Goal: Task Accomplishment & Management: Use online tool/utility

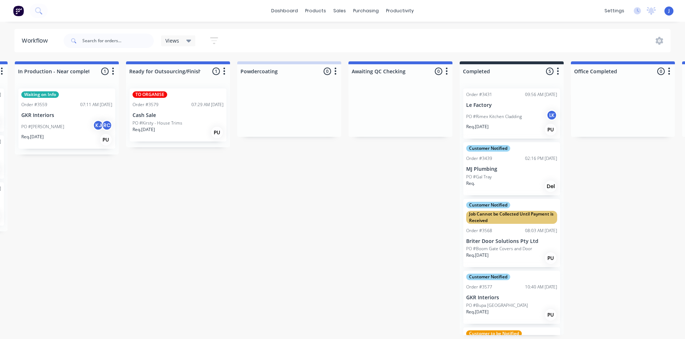
scroll to position [46, 0]
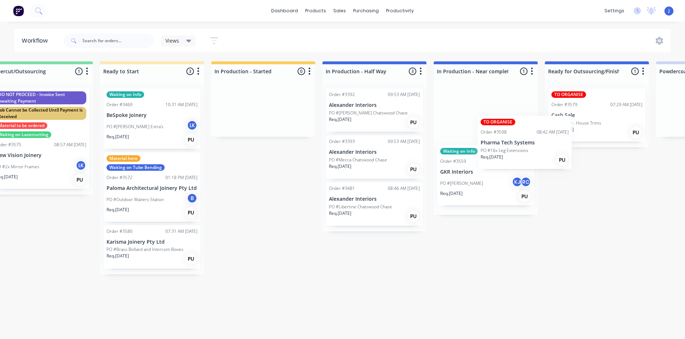
scroll to position [1, 584]
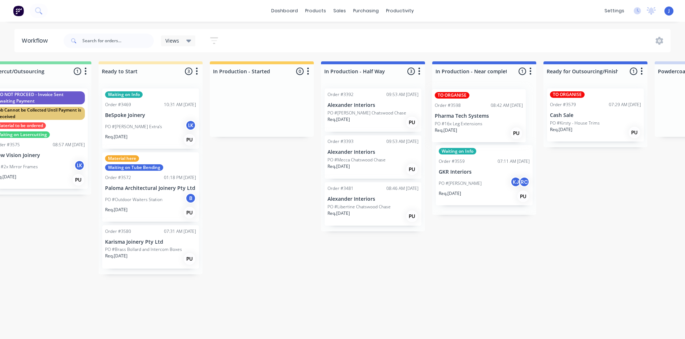
drag, startPoint x: 76, startPoint y: 257, endPoint x: 491, endPoint y: 123, distance: 436.2
click at [491, 123] on div "Submitted 6 Status colour #FFFFFF hex #FFFFFF Save Cancel Summaries Total order…" at bounding box center [378, 198] width 1937 height 274
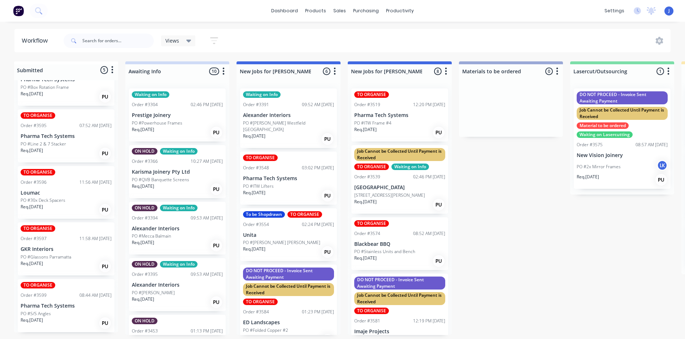
scroll to position [1, 0]
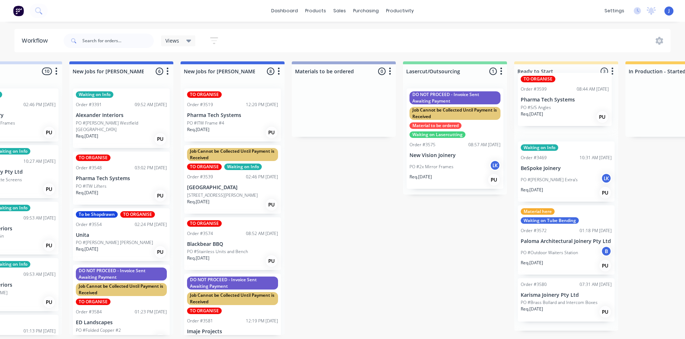
drag, startPoint x: 68, startPoint y: 305, endPoint x: 545, endPoint y: 101, distance: 518.8
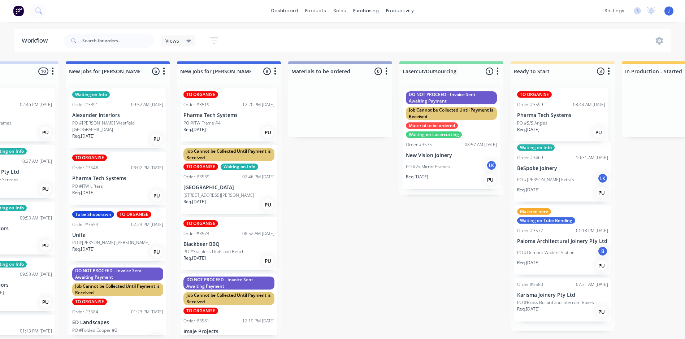
scroll to position [0, 0]
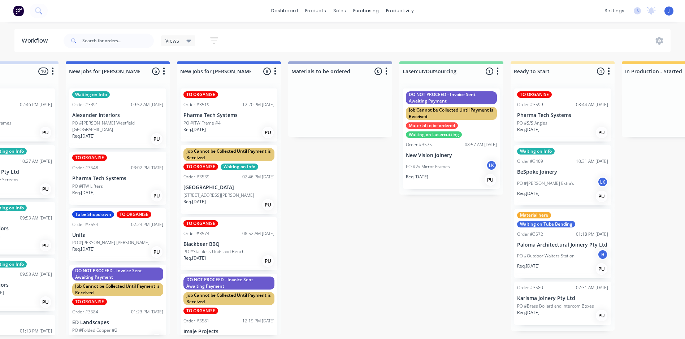
click at [553, 111] on div "TO ORGANISE Order #3599 08:44 AM [DATE] Pharma Tech Systems PO #S/S Angles Req.…" at bounding box center [562, 114] width 97 height 53
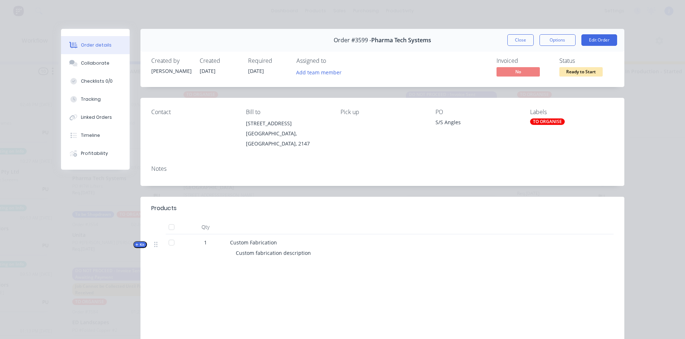
click at [547, 121] on div "TO ORGANISE" at bounding box center [547, 121] width 35 height 6
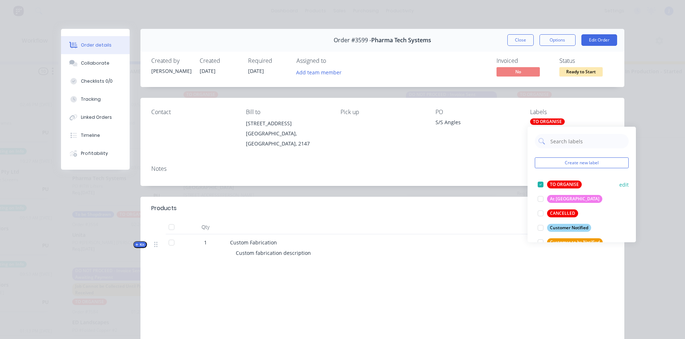
click at [541, 184] on div at bounding box center [540, 184] width 14 height 14
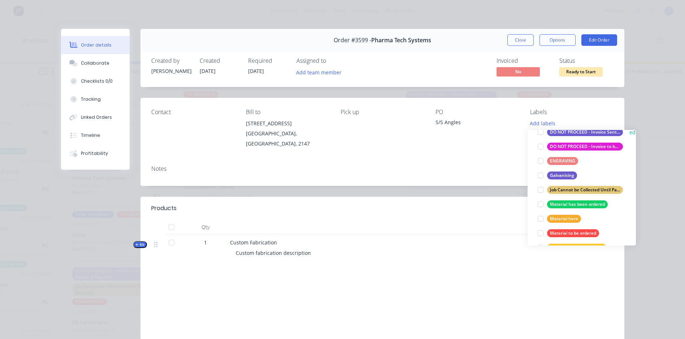
scroll to position [144, 0]
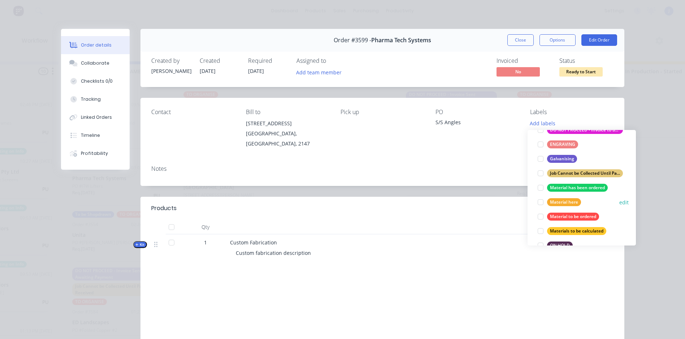
click at [541, 202] on div at bounding box center [540, 202] width 14 height 14
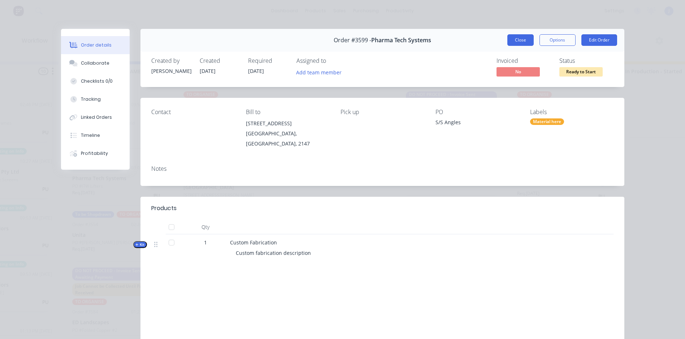
click at [513, 38] on button "Close" at bounding box center [520, 40] width 26 height 12
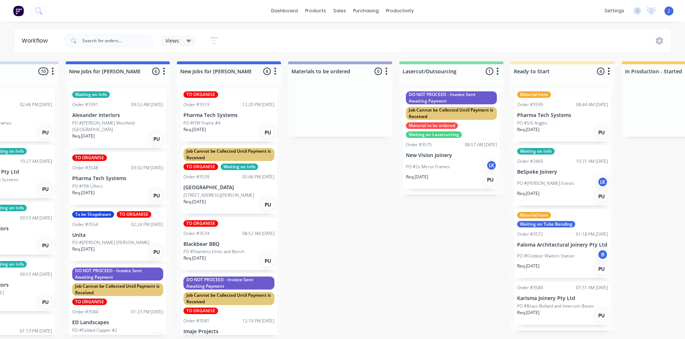
click at [561, 114] on p "Pharma Tech Systems" at bounding box center [562, 115] width 91 height 6
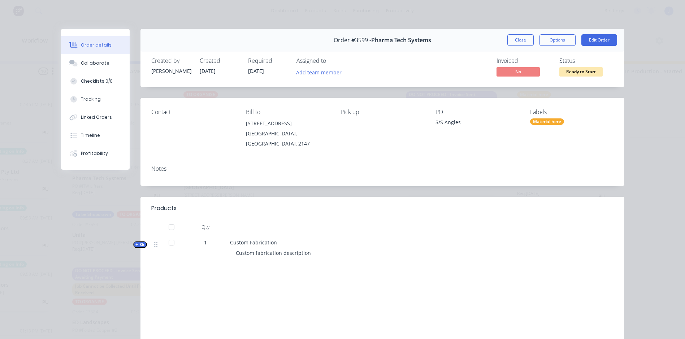
click at [538, 120] on div "Material here" at bounding box center [547, 121] width 34 height 6
click at [317, 74] on button "Add team member" at bounding box center [318, 72] width 53 height 10
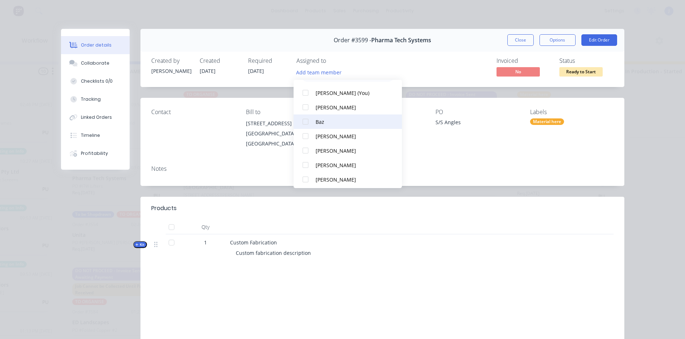
scroll to position [36, 0]
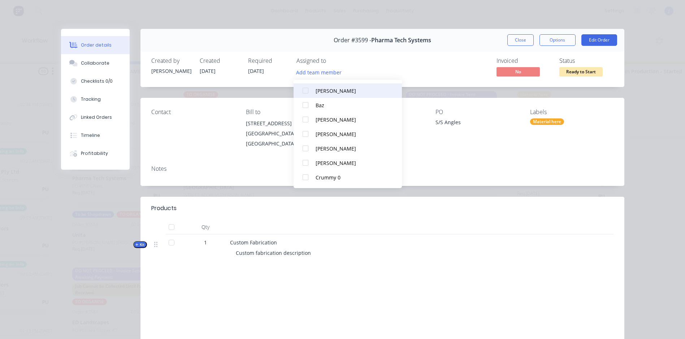
click at [303, 89] on div at bounding box center [305, 90] width 14 height 14
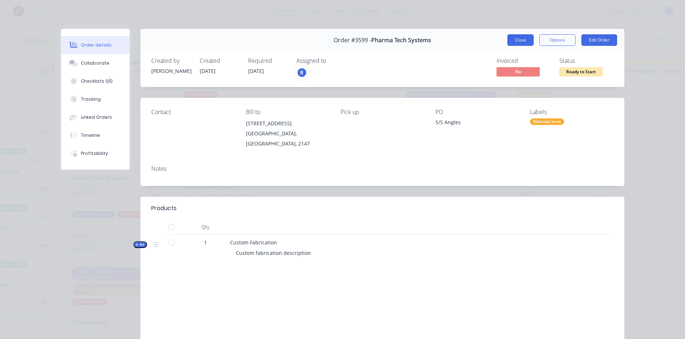
click at [517, 39] on button "Close" at bounding box center [520, 40] width 26 height 12
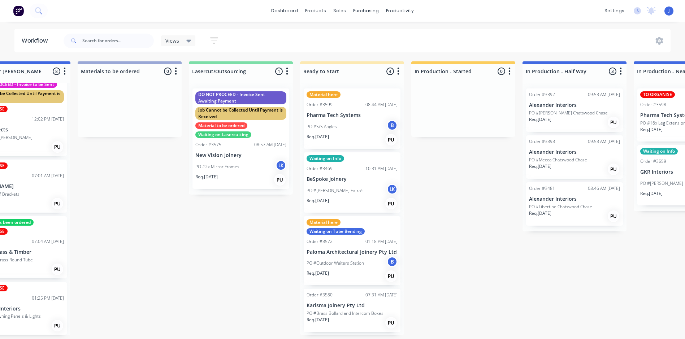
scroll to position [1, 386]
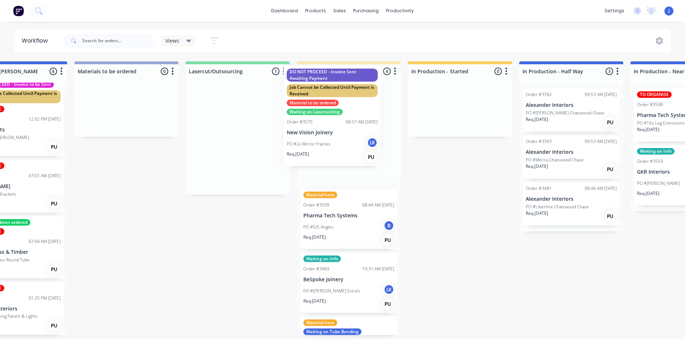
drag, startPoint x: 242, startPoint y: 145, endPoint x: 341, endPoint y: 121, distance: 102.0
click at [341, 121] on div "Submitted 4 Status colour #FFFFFF hex #FFFFFF Save Cancel Summaries Total order…" at bounding box center [577, 198] width 1937 height 274
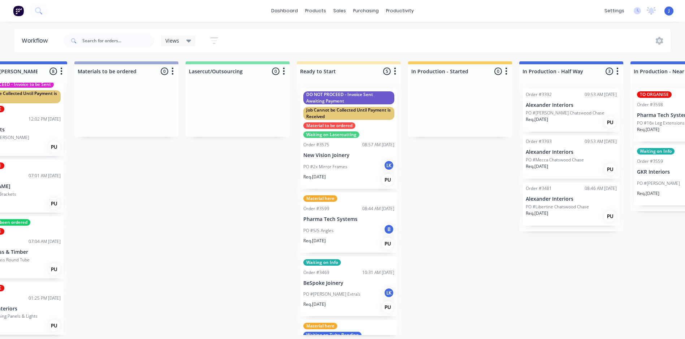
click at [353, 155] on p "New Vision Joinery" at bounding box center [348, 155] width 91 height 6
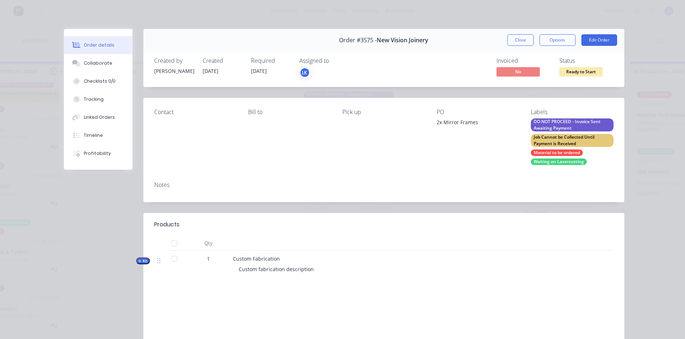
click at [545, 146] on div "Job Cannot be Collected Until Payment is Received" at bounding box center [572, 140] width 83 height 13
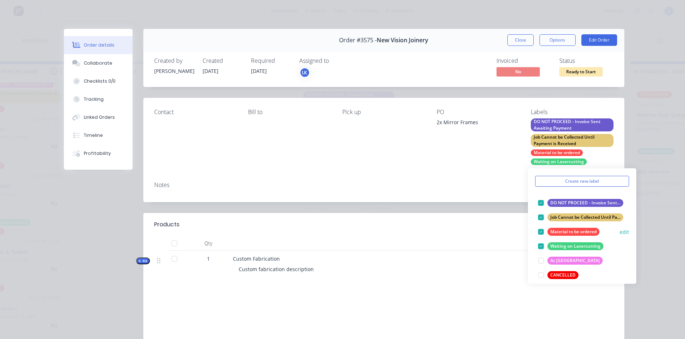
scroll to position [36, 0]
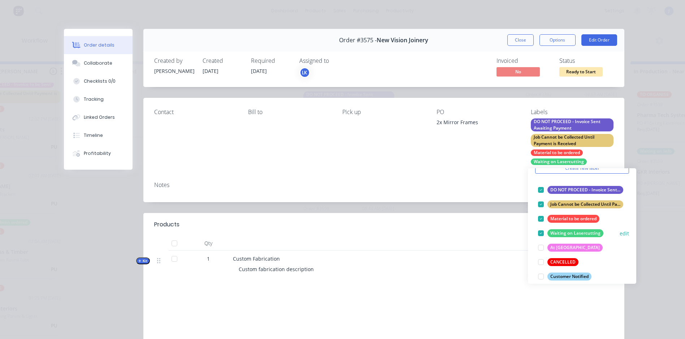
click at [542, 232] on div at bounding box center [541, 233] width 14 height 14
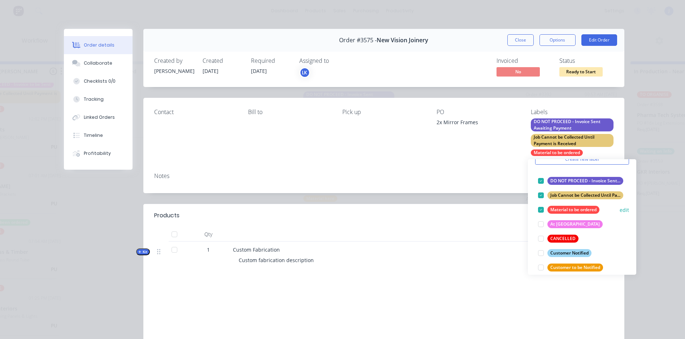
click at [541, 208] on div at bounding box center [541, 210] width 14 height 14
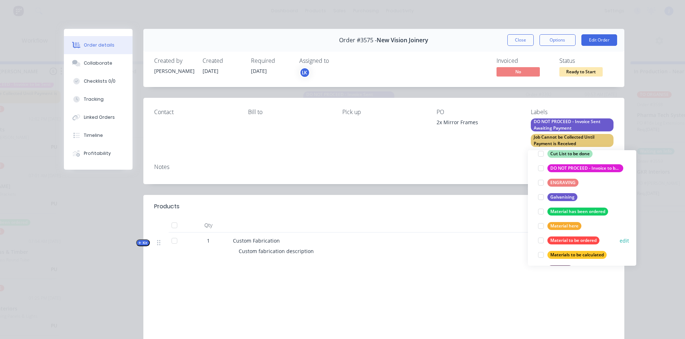
scroll to position [144, 0]
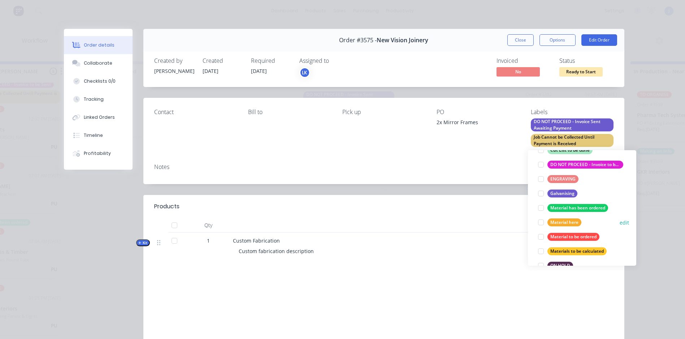
click at [542, 220] on div at bounding box center [541, 222] width 14 height 14
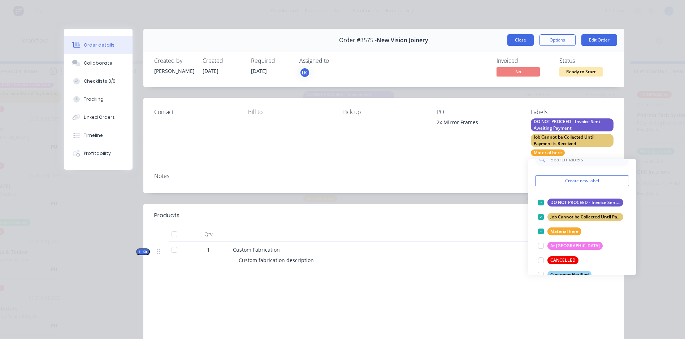
click at [514, 43] on button "Close" at bounding box center [520, 40] width 26 height 12
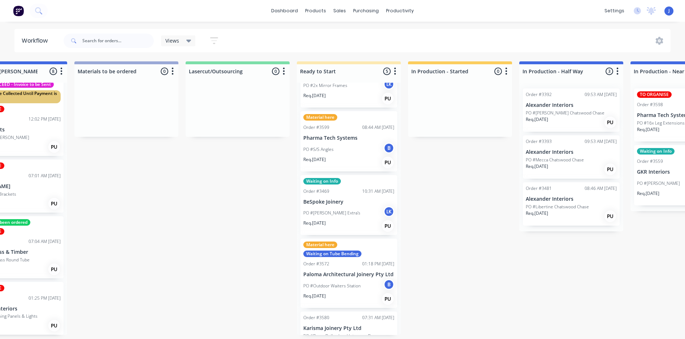
scroll to position [92, 0]
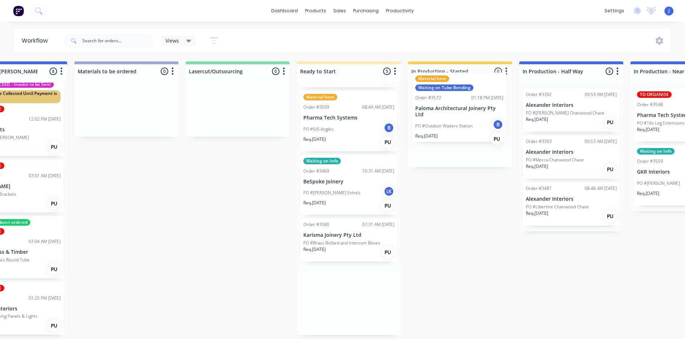
drag, startPoint x: 359, startPoint y: 270, endPoint x: 473, endPoint y: 123, distance: 186.3
click at [473, 123] on div "Submitted 4 Status colour #FFFFFF hex #FFFFFF Save Cancel Summaries Total order…" at bounding box center [577, 198] width 1937 height 274
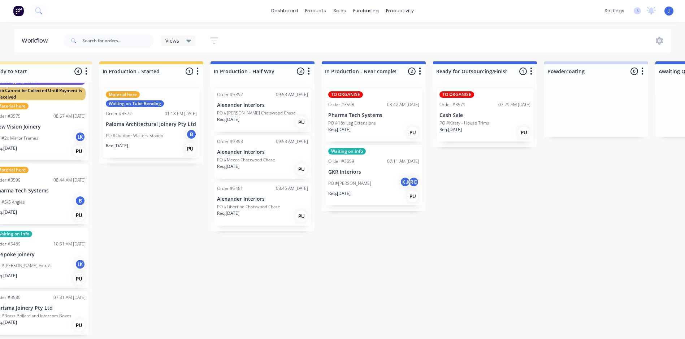
scroll to position [0, 695]
click at [344, 166] on div "Waiting on Info Order #3559 07:11 AM [DATE] GKR Interiors PO #[PERSON_NAME] KJ …" at bounding box center [373, 175] width 97 height 60
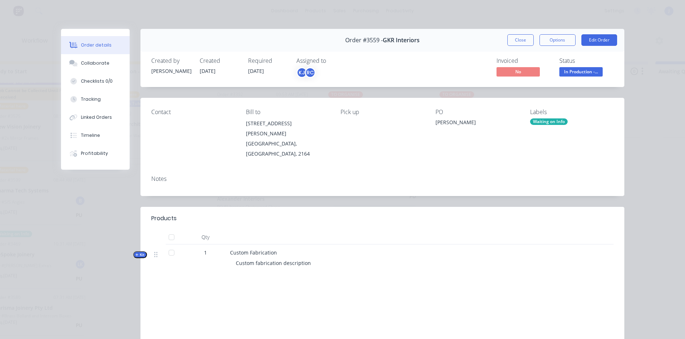
click at [660, 172] on div "Order details Collaborate Checklists 0/0 Tracking Linked Orders Timeline Profit…" at bounding box center [342, 169] width 685 height 339
